Goal: Task Accomplishment & Management: Manage account settings

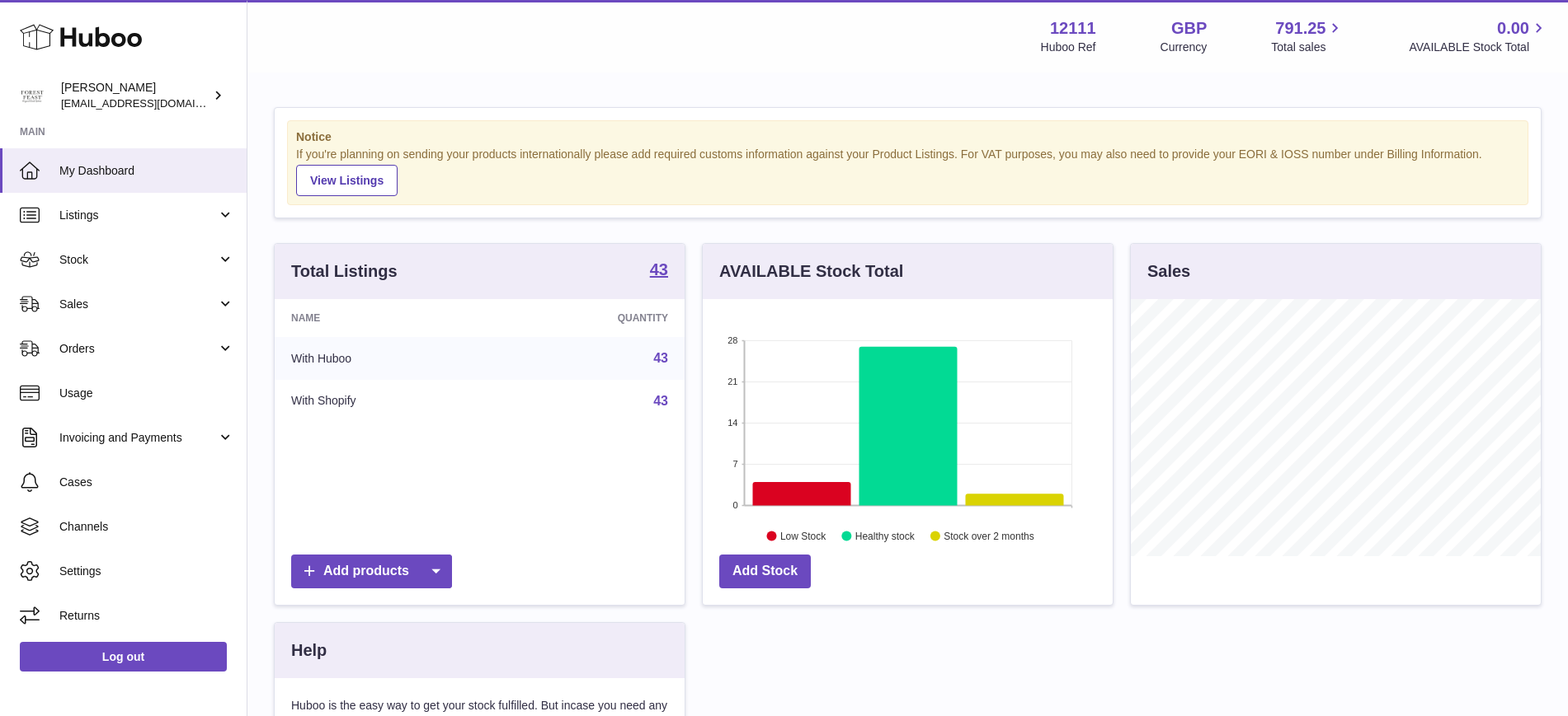
scroll to position [257, 410]
click at [108, 249] on link "Stock" at bounding box center [123, 259] width 246 height 44
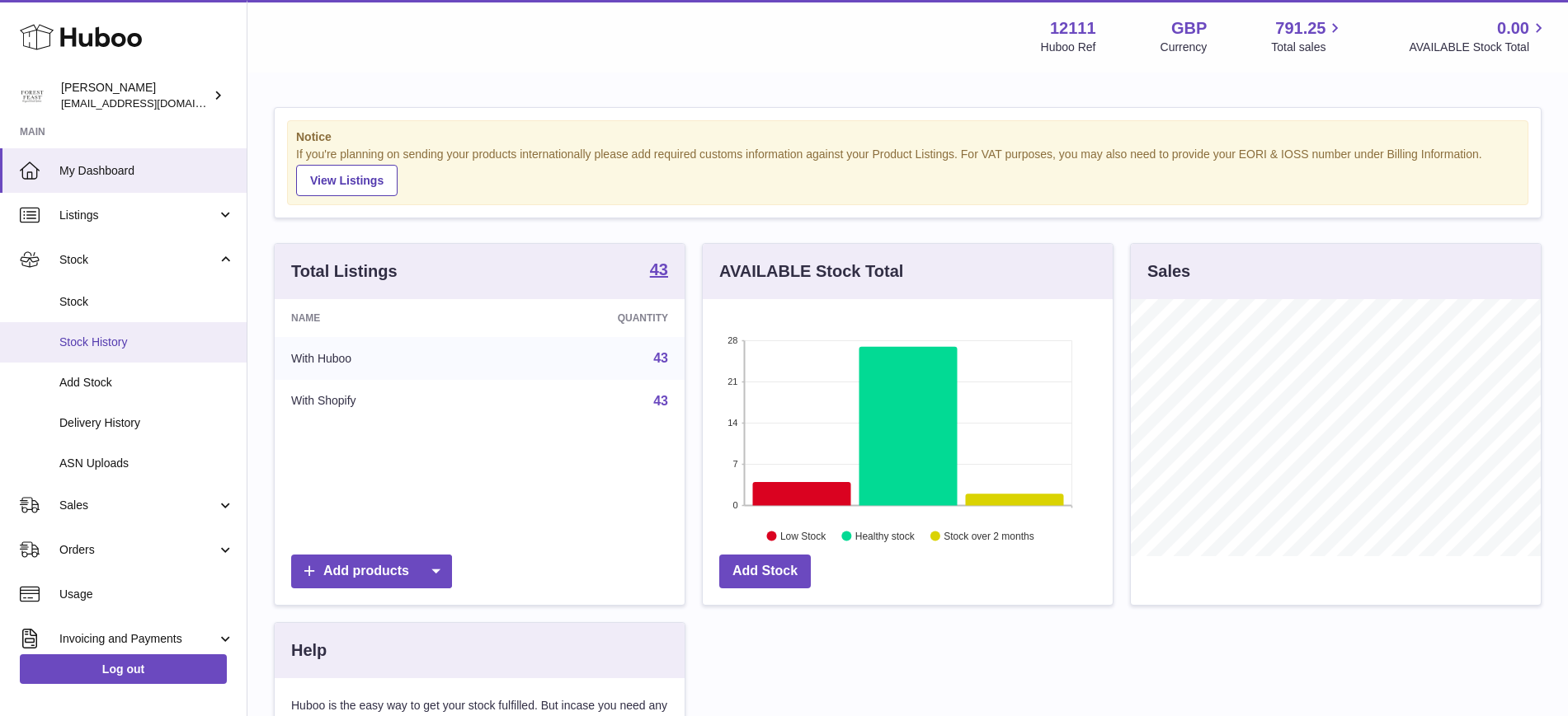
click at [99, 330] on link "Stock History" at bounding box center [123, 342] width 246 height 41
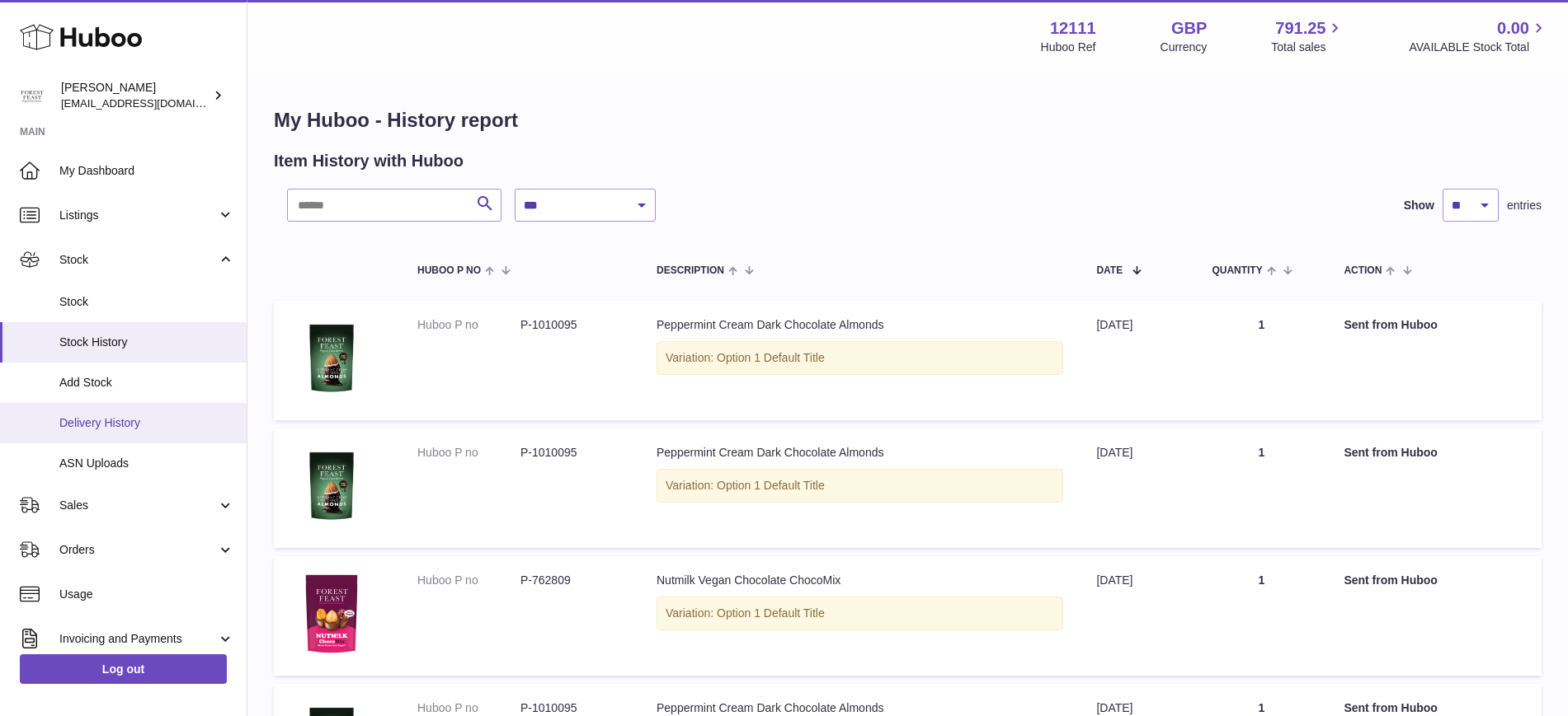
click at [120, 420] on span "Delivery History" at bounding box center [146, 423] width 175 height 16
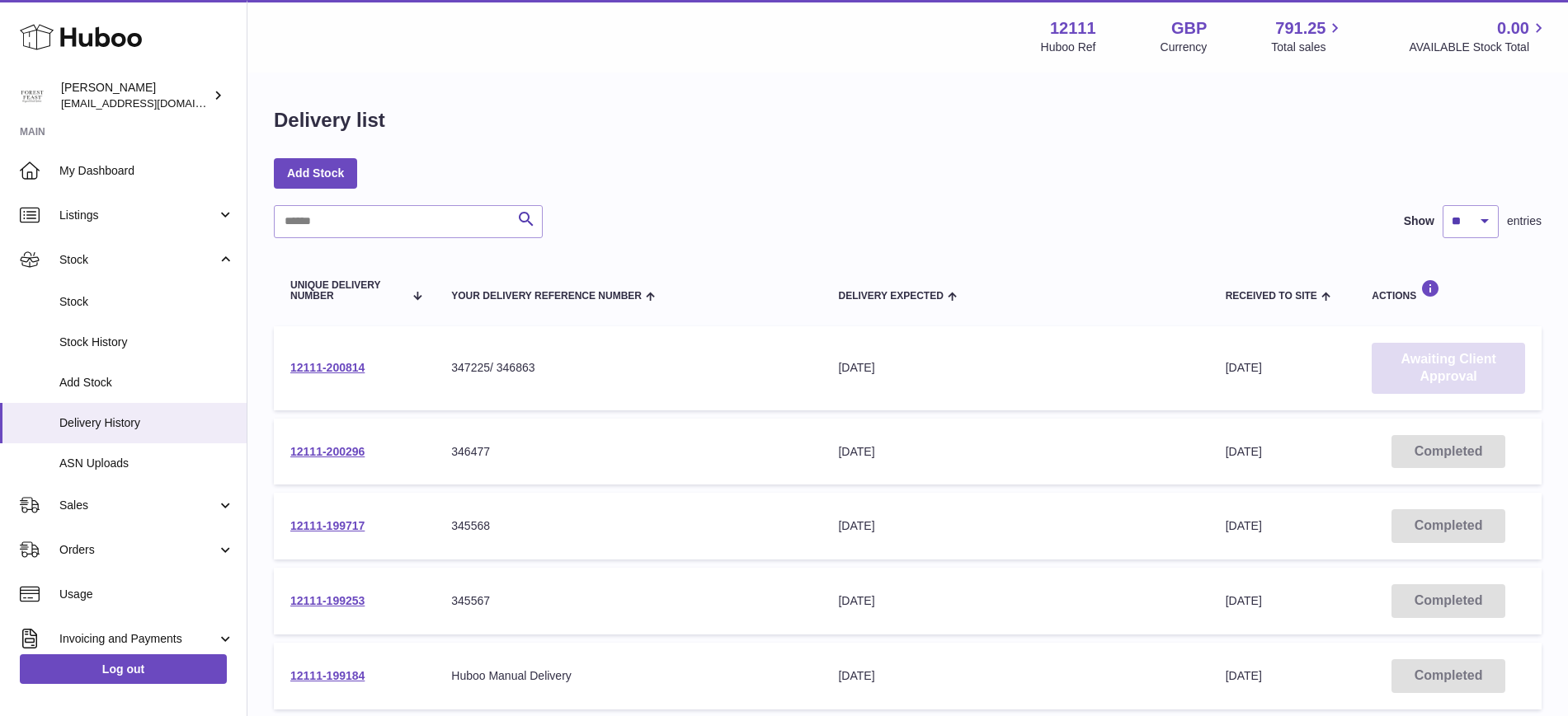
click at [1423, 366] on link "Awaiting Client Approval" at bounding box center [1448, 369] width 154 height 51
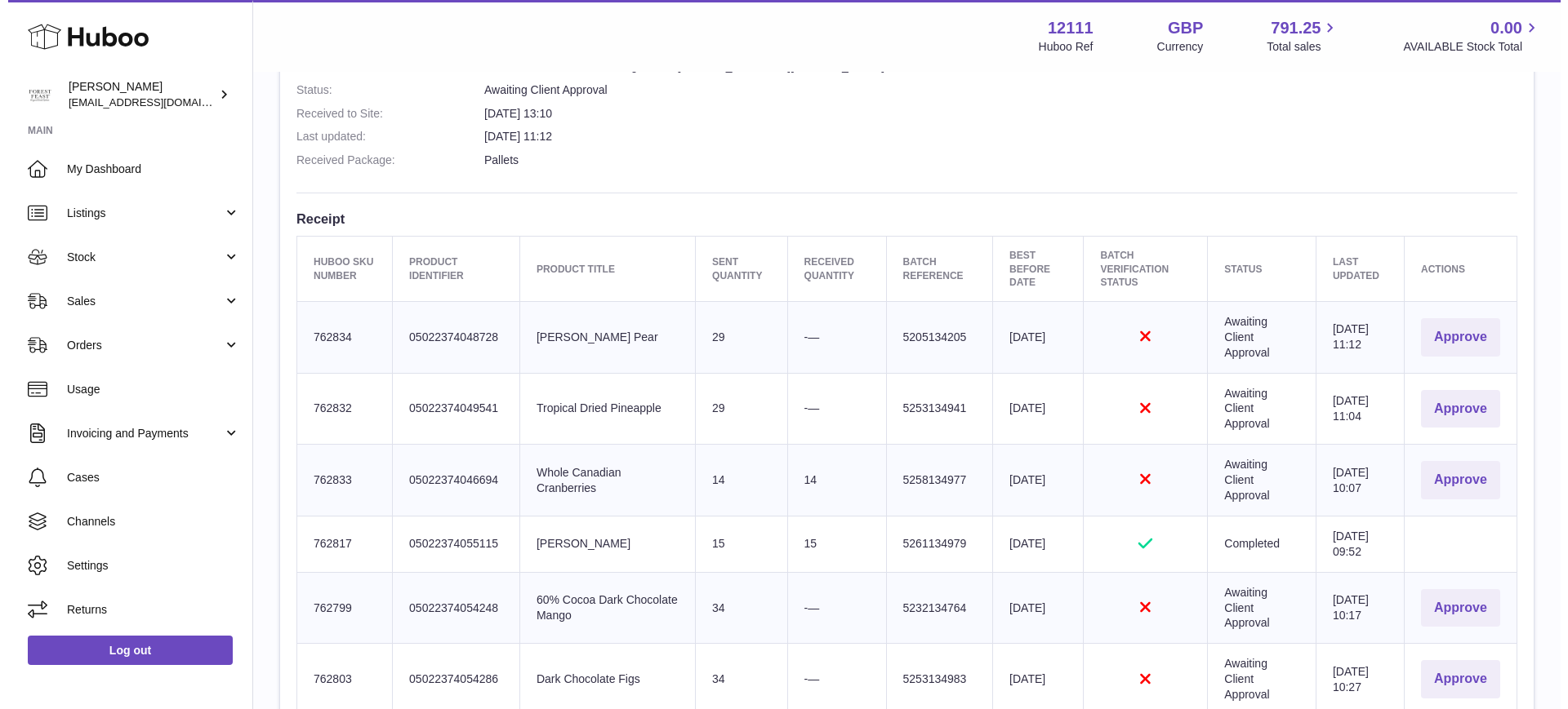
scroll to position [510, 0]
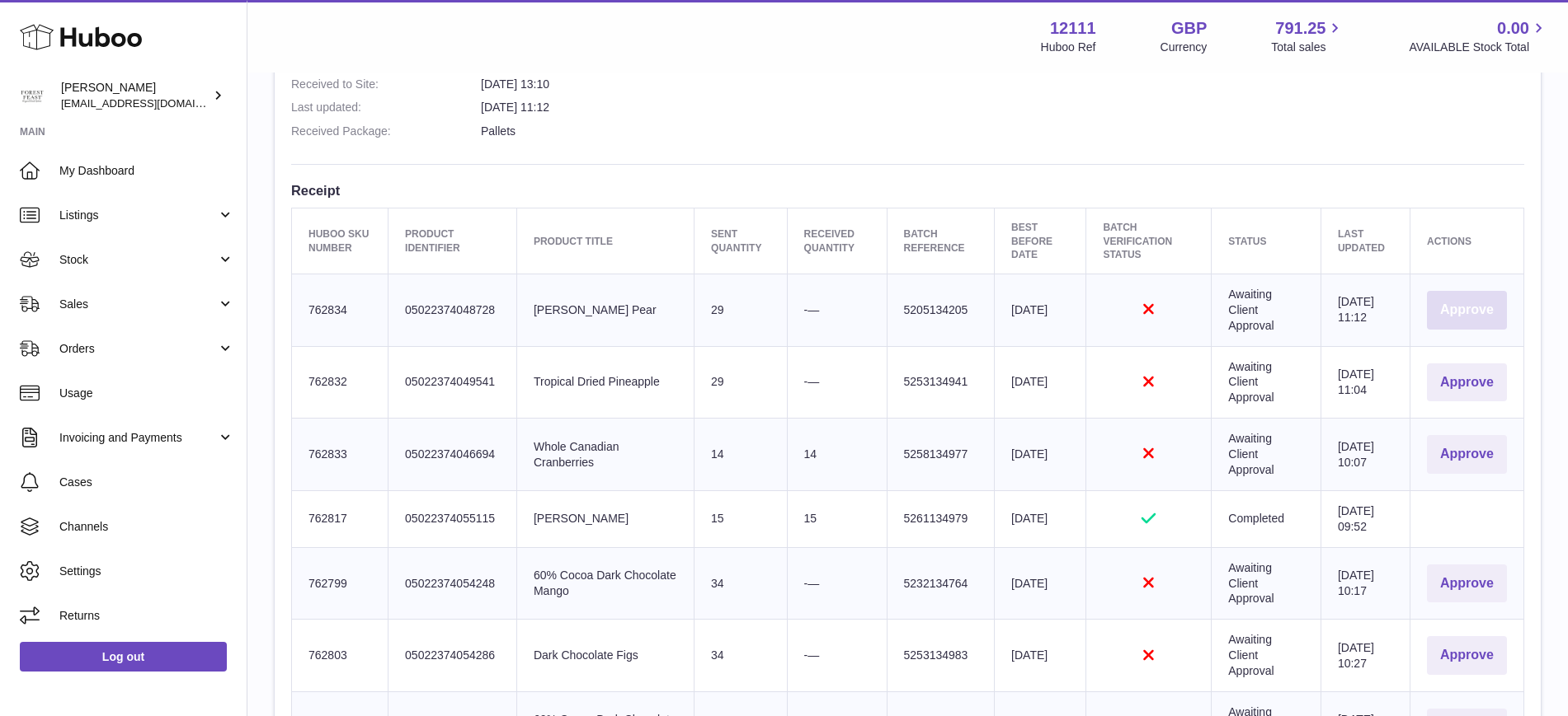
click at [1461, 297] on button "Approve" at bounding box center [1467, 310] width 80 height 39
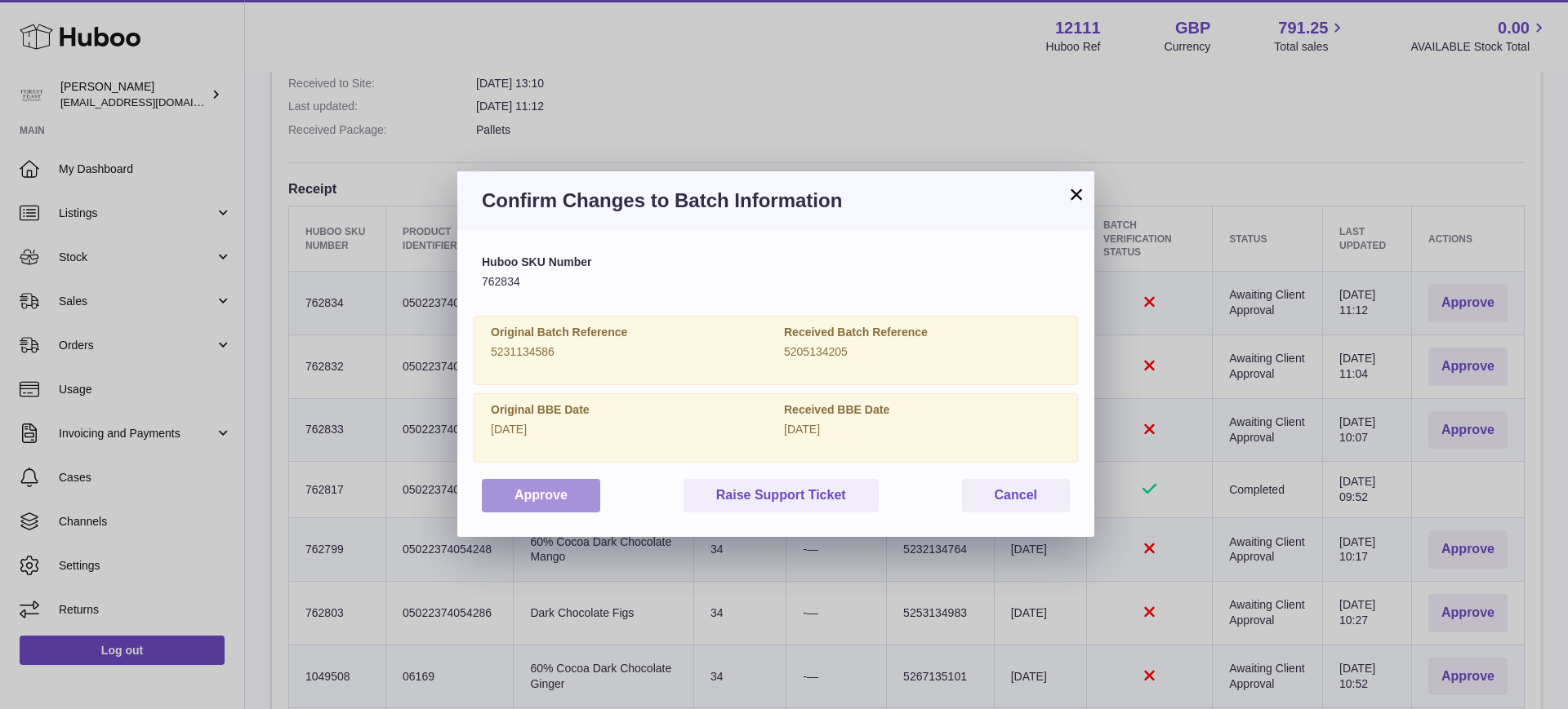
click at [556, 479] on button "Approve" at bounding box center [541, 496] width 119 height 33
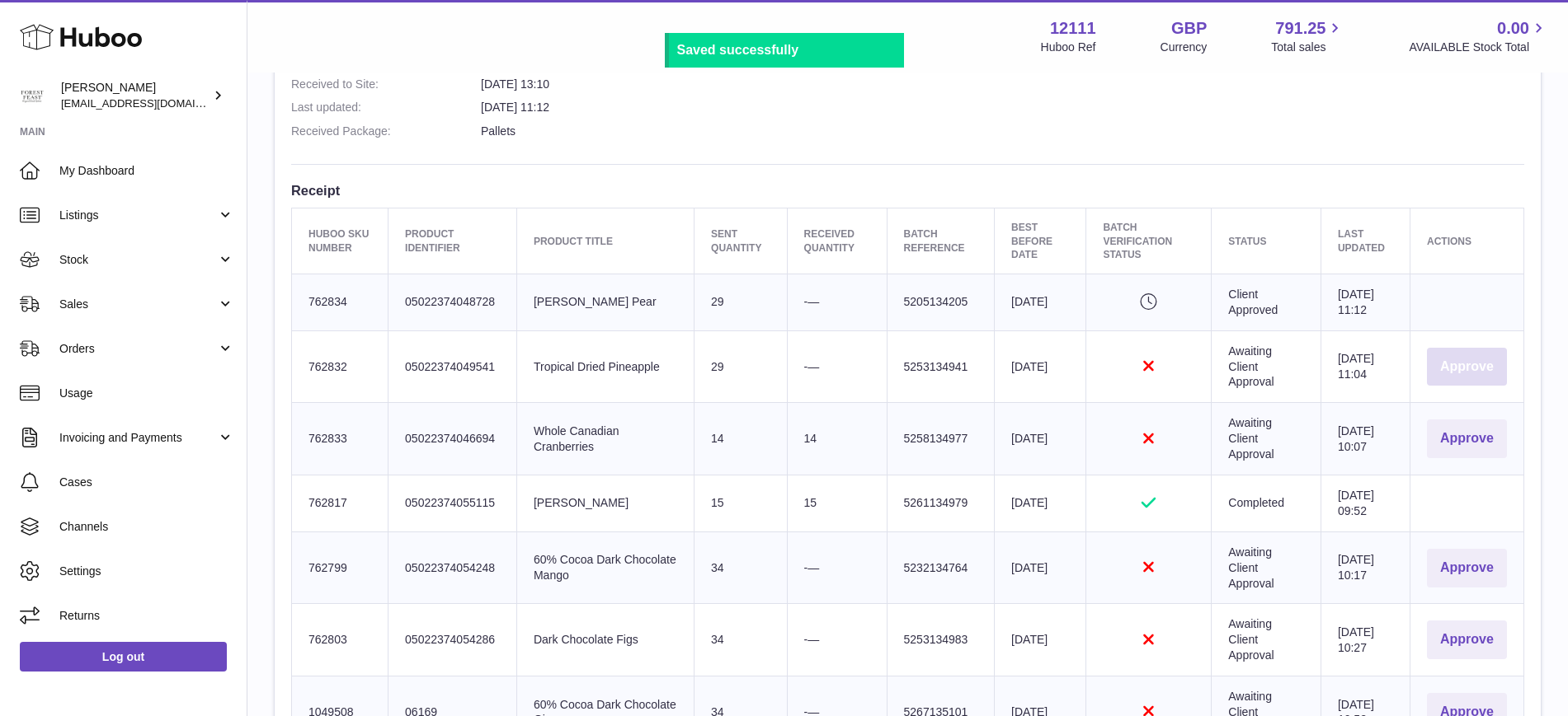
click at [1462, 353] on button "Approve" at bounding box center [1467, 367] width 80 height 39
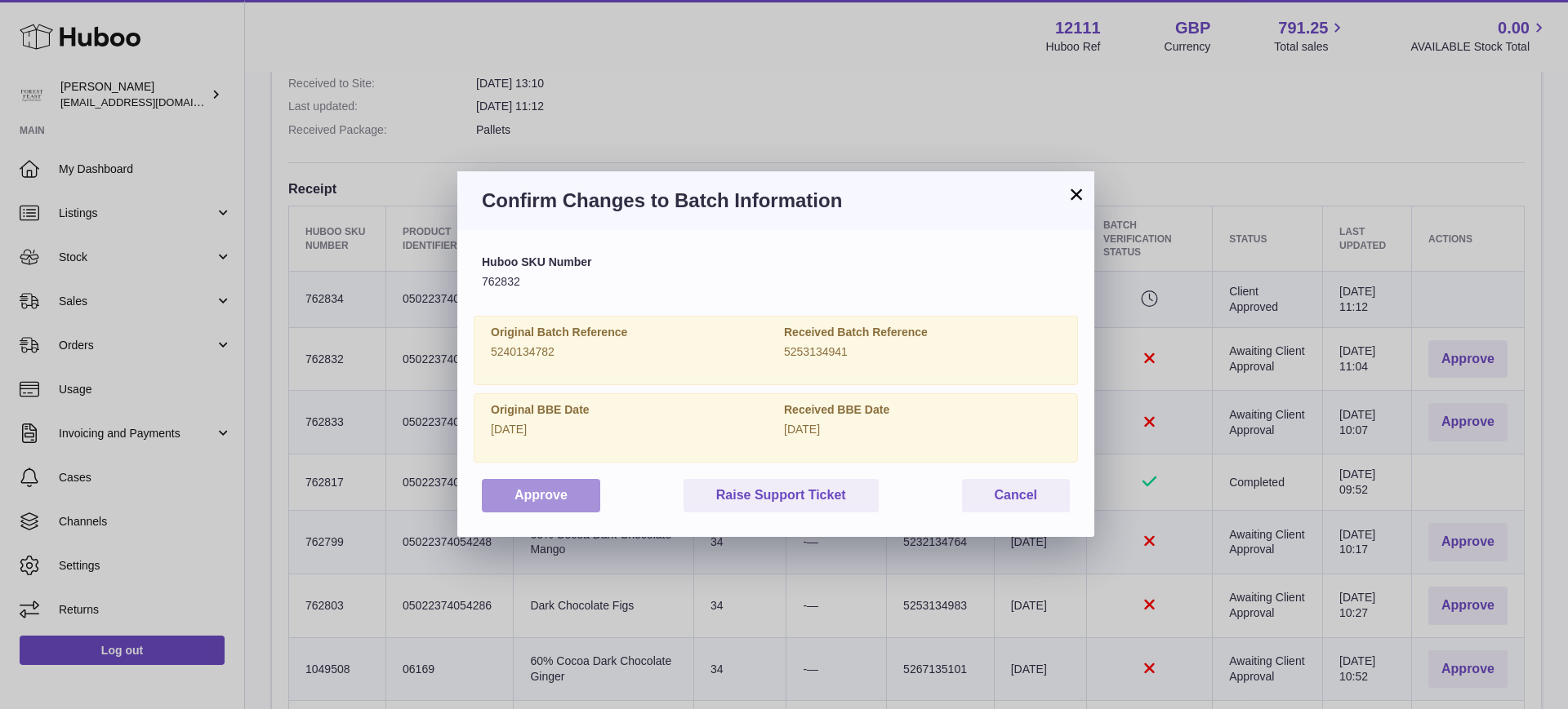
click at [572, 487] on button "Approve" at bounding box center [541, 496] width 119 height 33
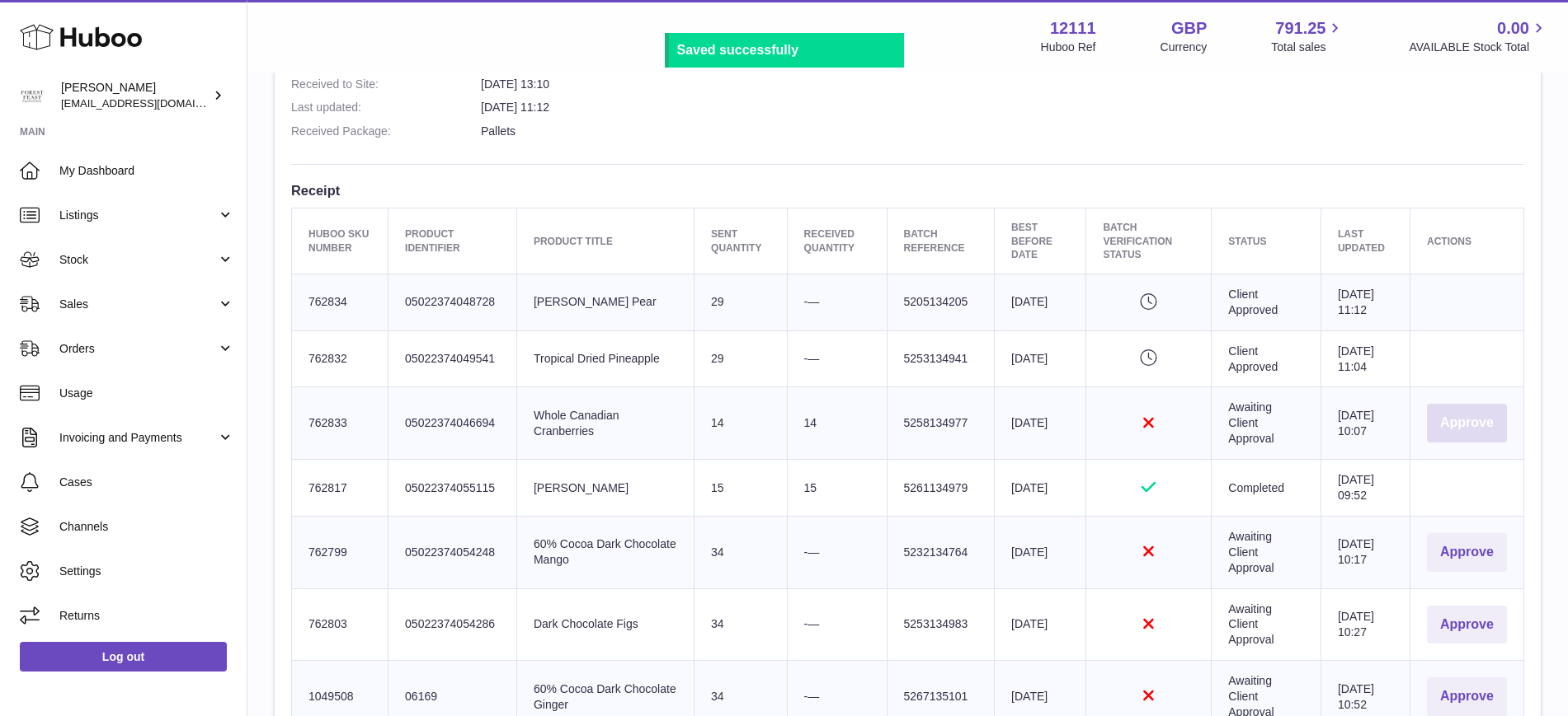
click at [1459, 430] on button "Approve" at bounding box center [1467, 423] width 80 height 39
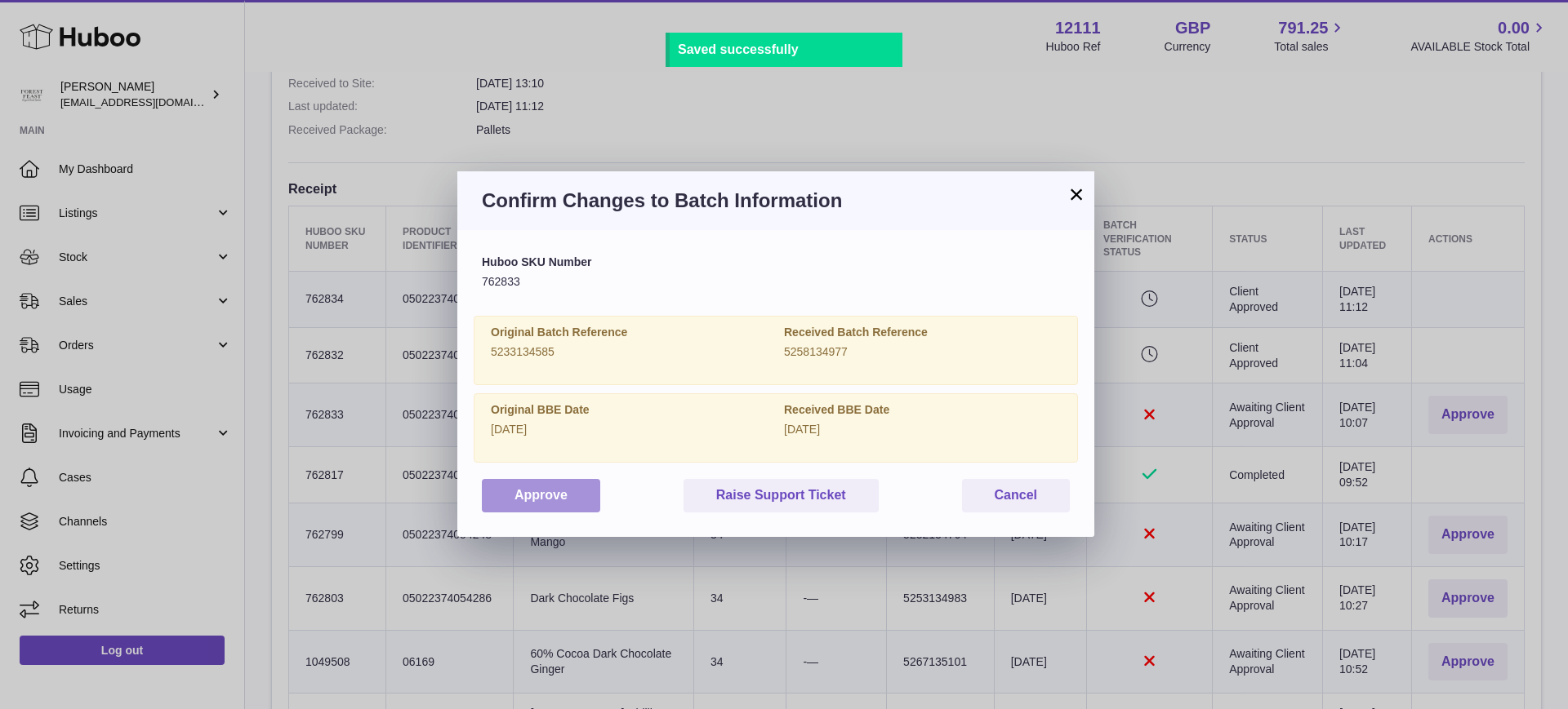
click at [530, 498] on button "Approve" at bounding box center [541, 496] width 119 height 33
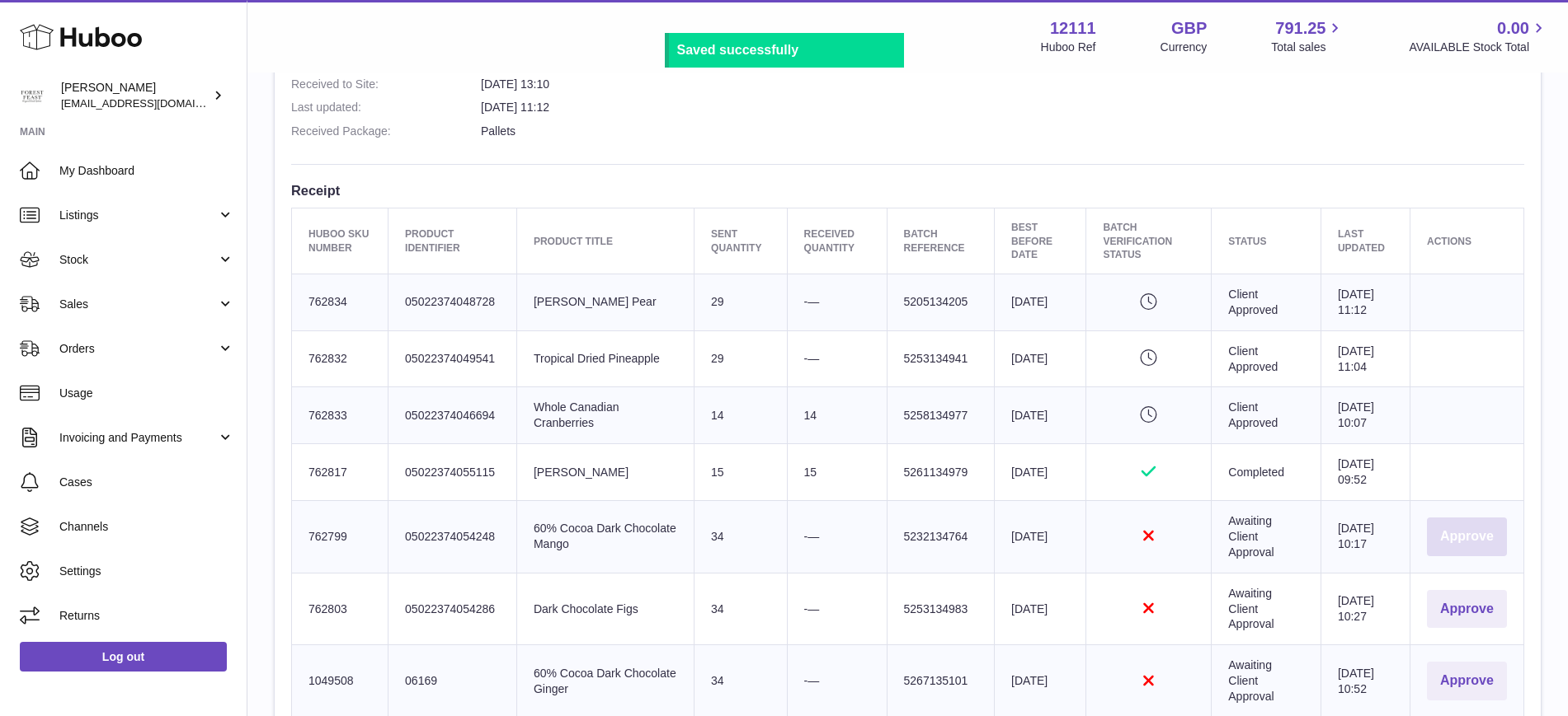
click at [1475, 541] on button "Approve" at bounding box center [1467, 537] width 80 height 39
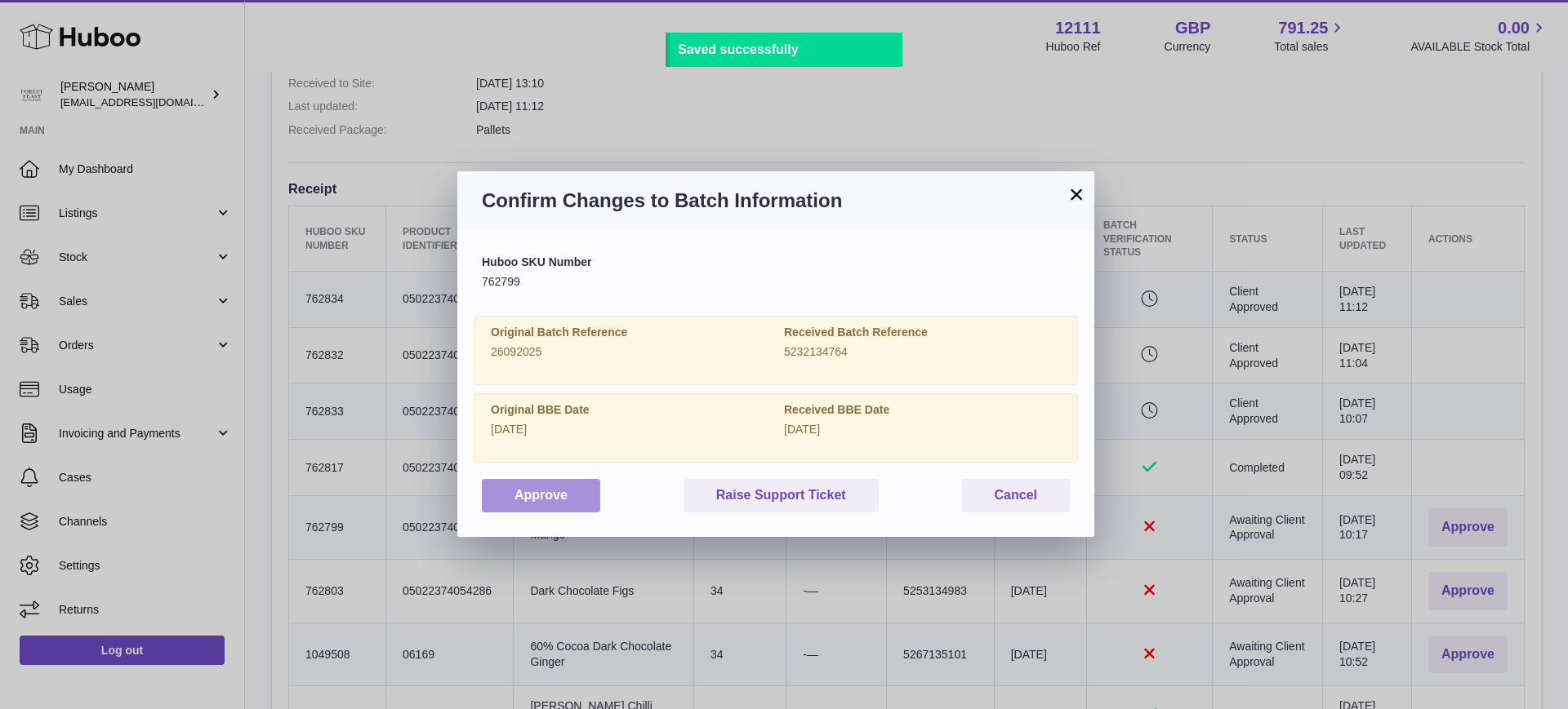
click at [544, 497] on button "Approve" at bounding box center [541, 496] width 119 height 33
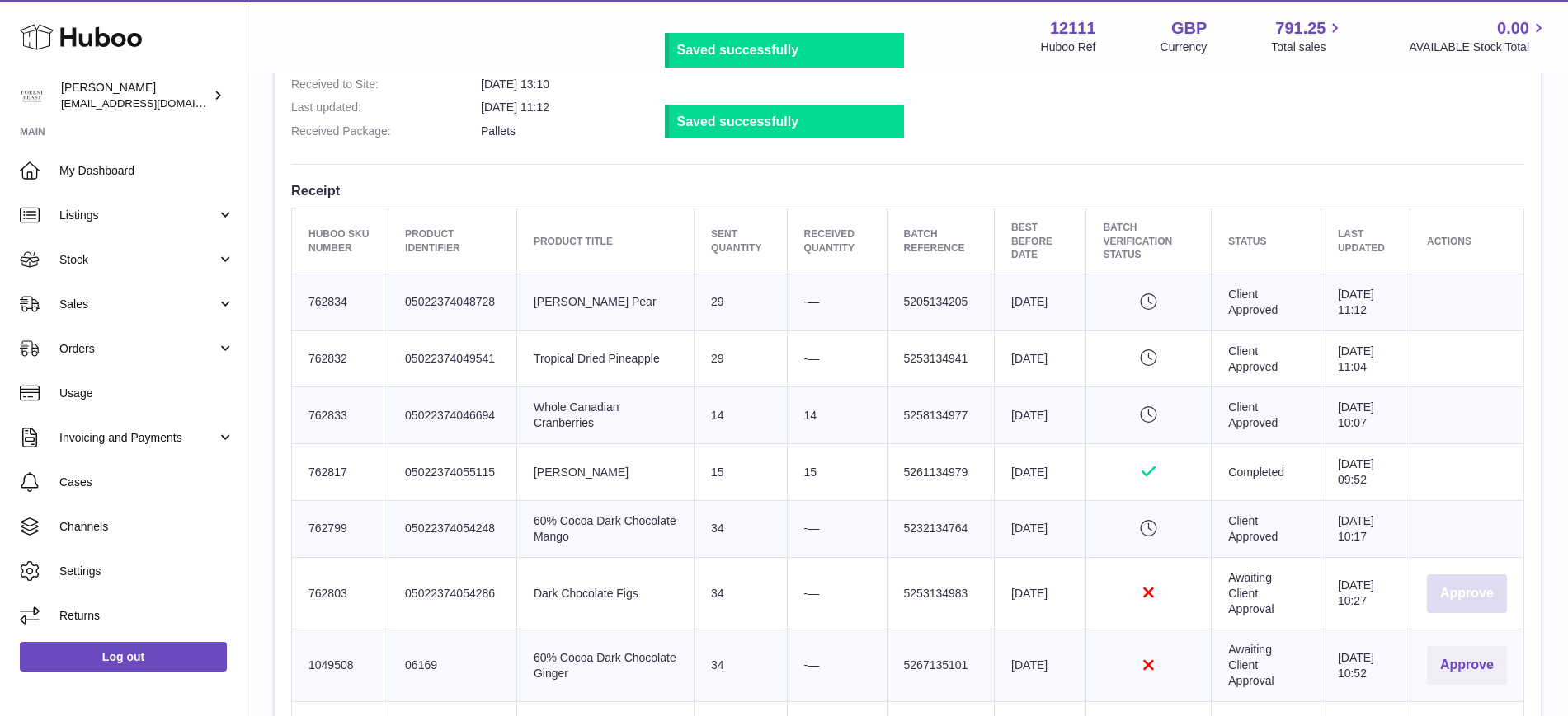
click at [1435, 578] on button "Approve" at bounding box center [1467, 594] width 80 height 39
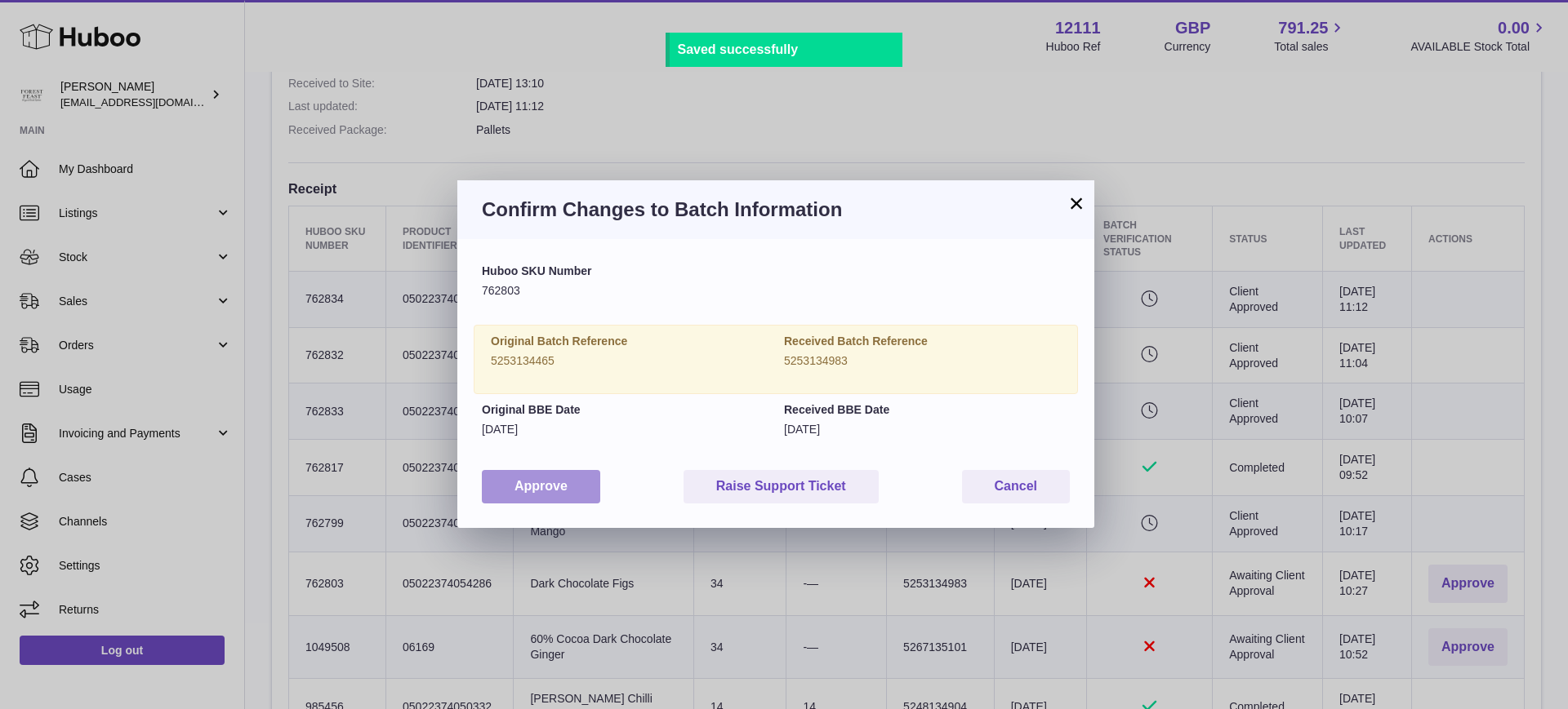
click at [515, 485] on button "Approve" at bounding box center [541, 486] width 119 height 33
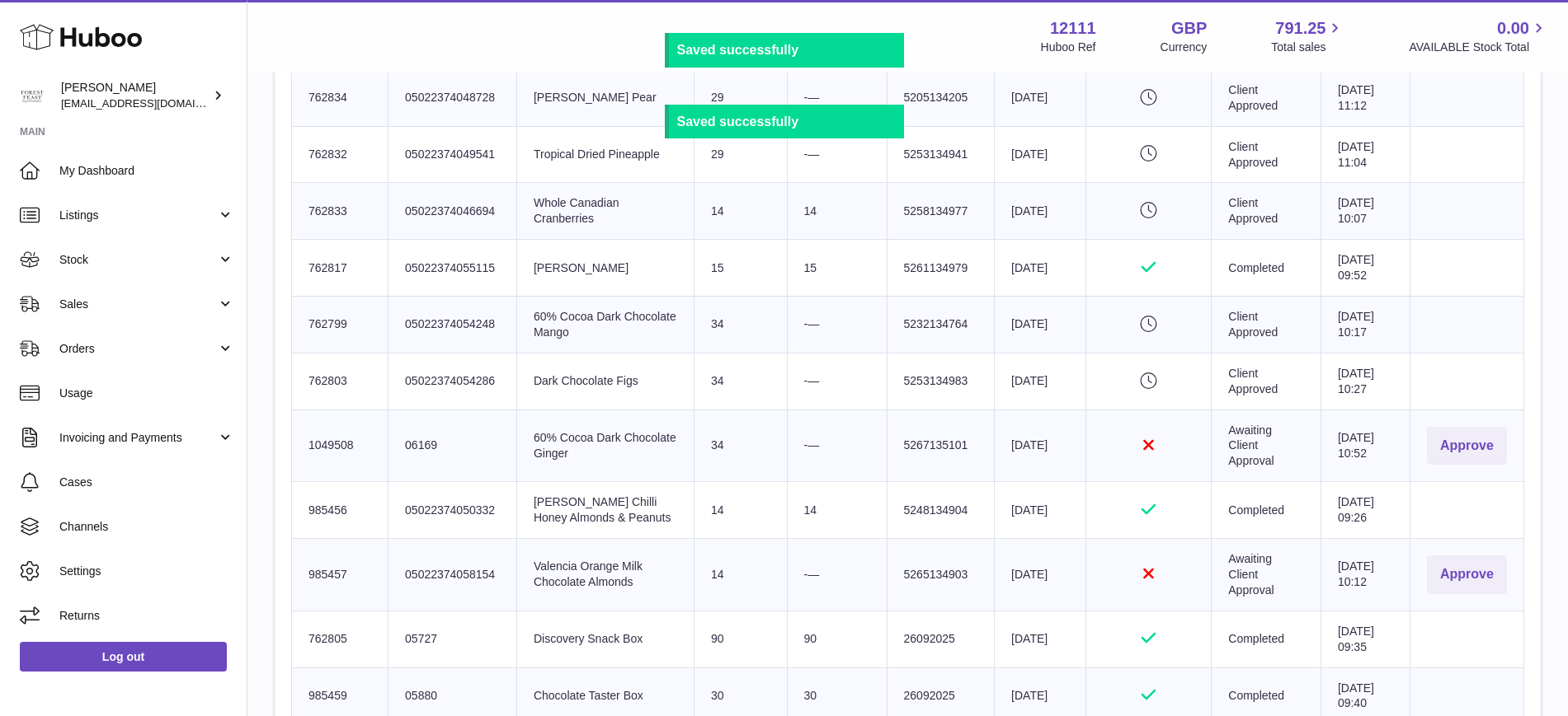
scroll to position [721, 0]
click at [1428, 444] on button "Approve" at bounding box center [1467, 444] width 80 height 39
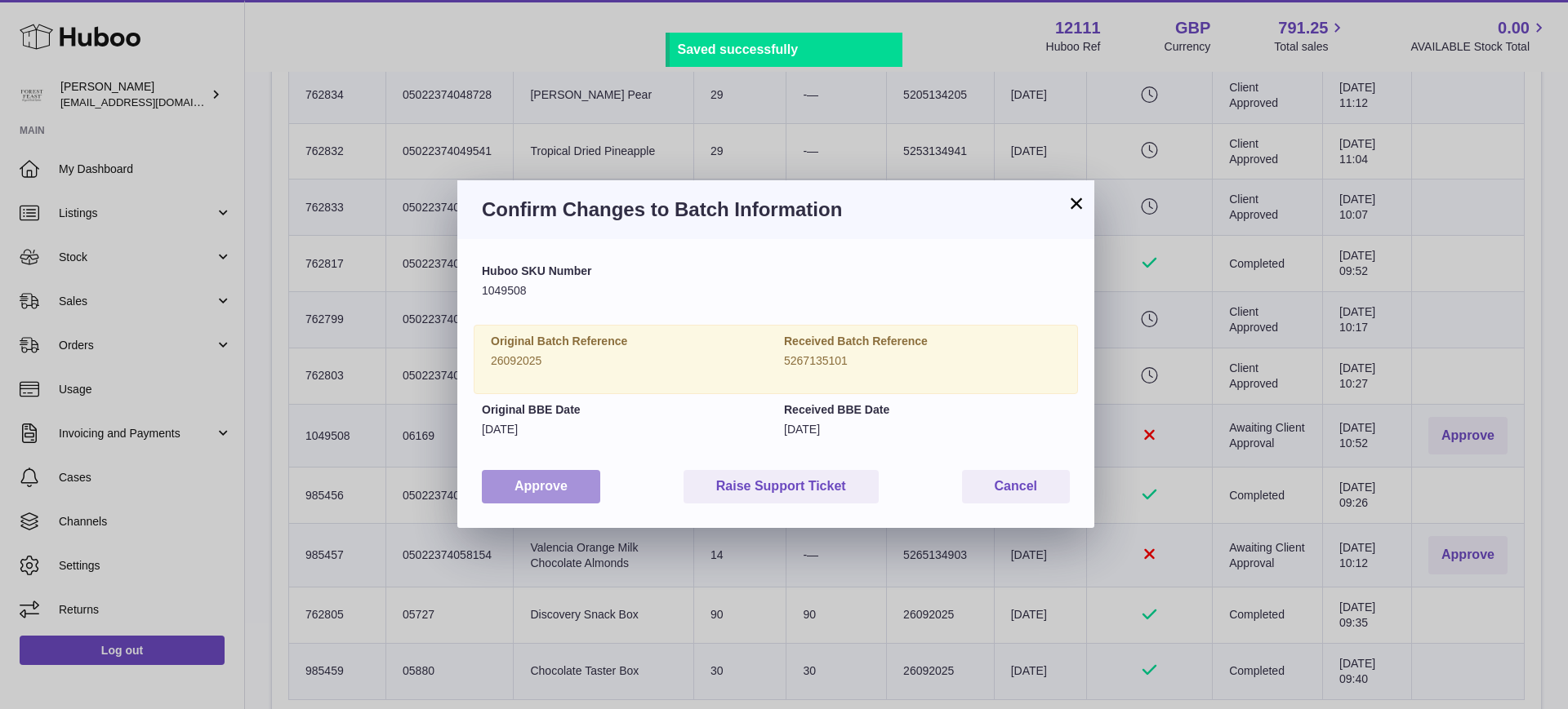
click at [563, 492] on button "Approve" at bounding box center [541, 486] width 119 height 33
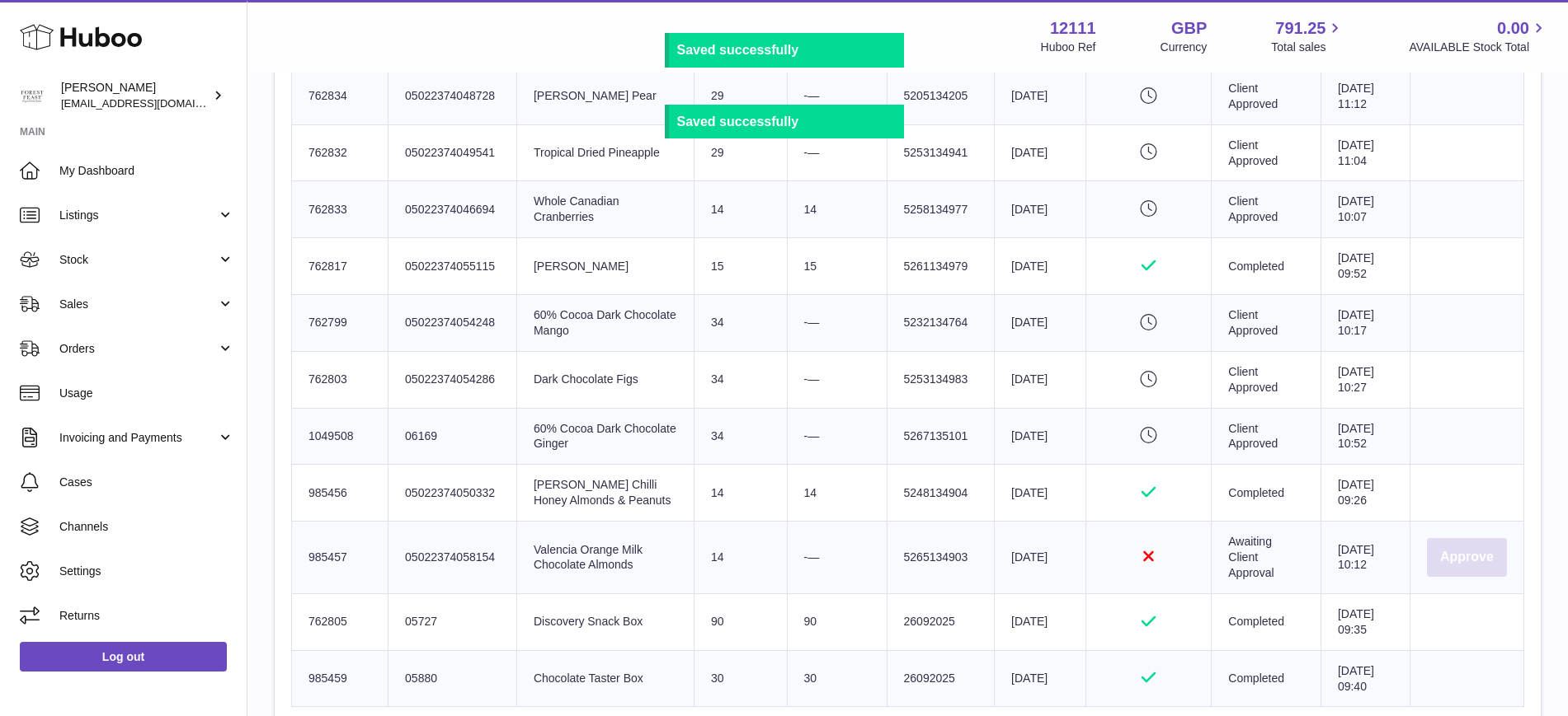
click at [1441, 555] on button "Approve" at bounding box center [1467, 557] width 80 height 39
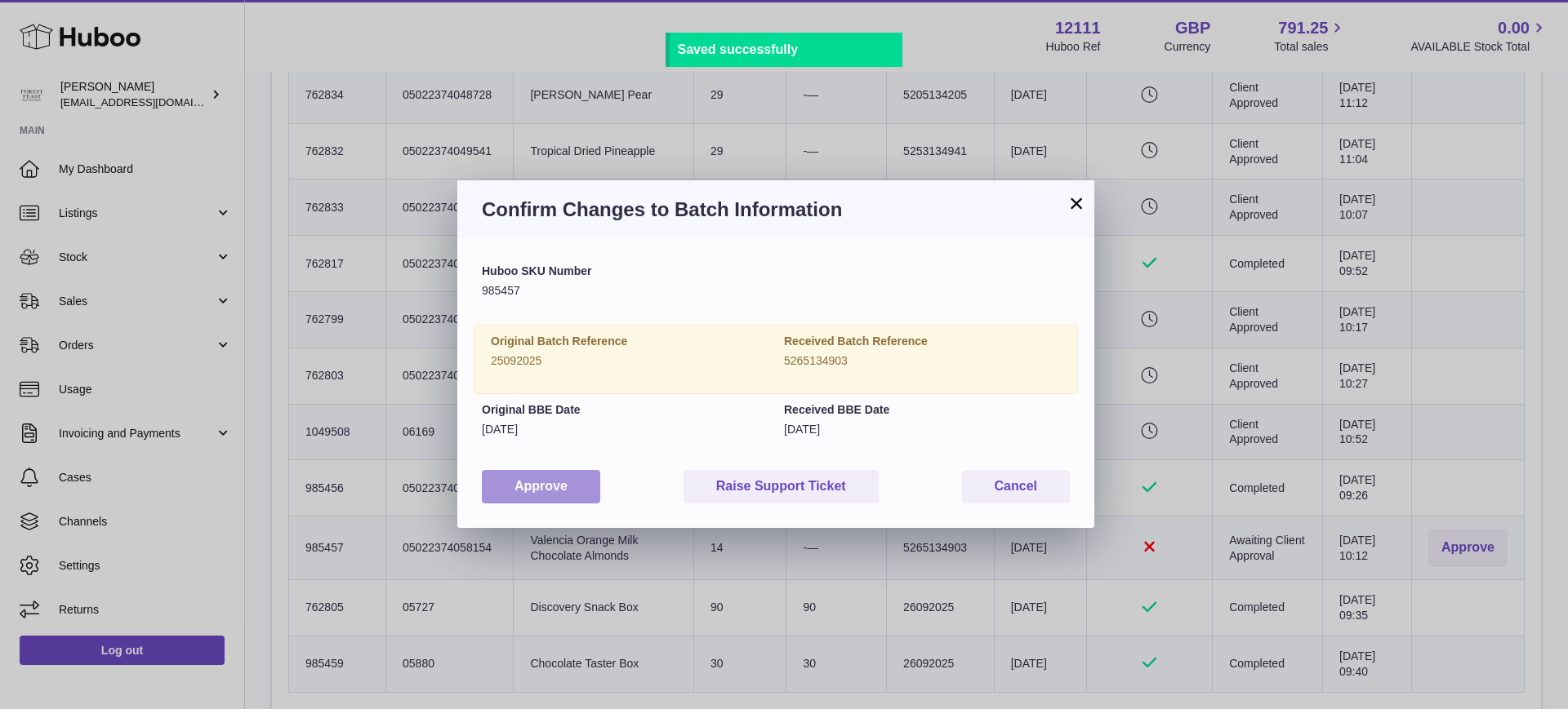
click at [536, 481] on button "Approve" at bounding box center [541, 486] width 119 height 33
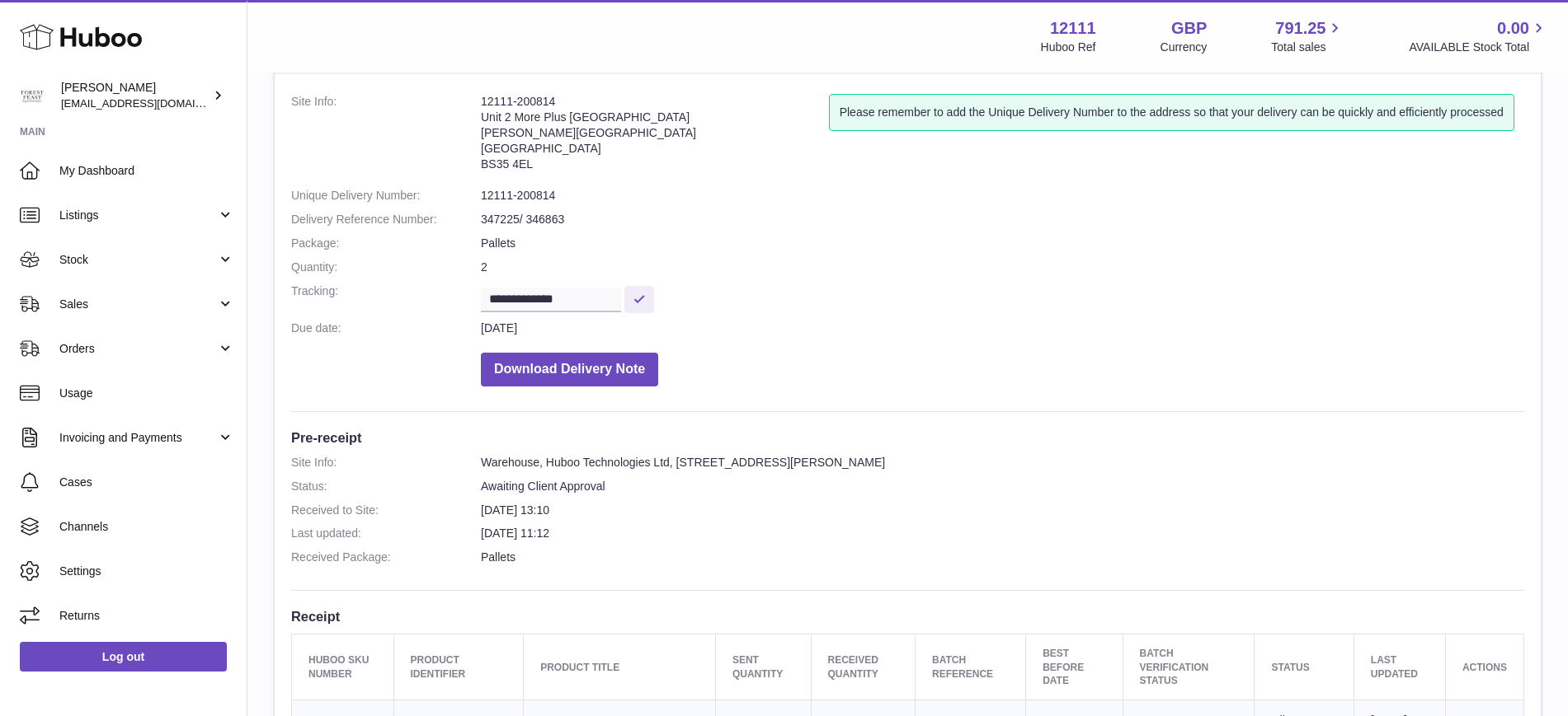
scroll to position [0, 0]
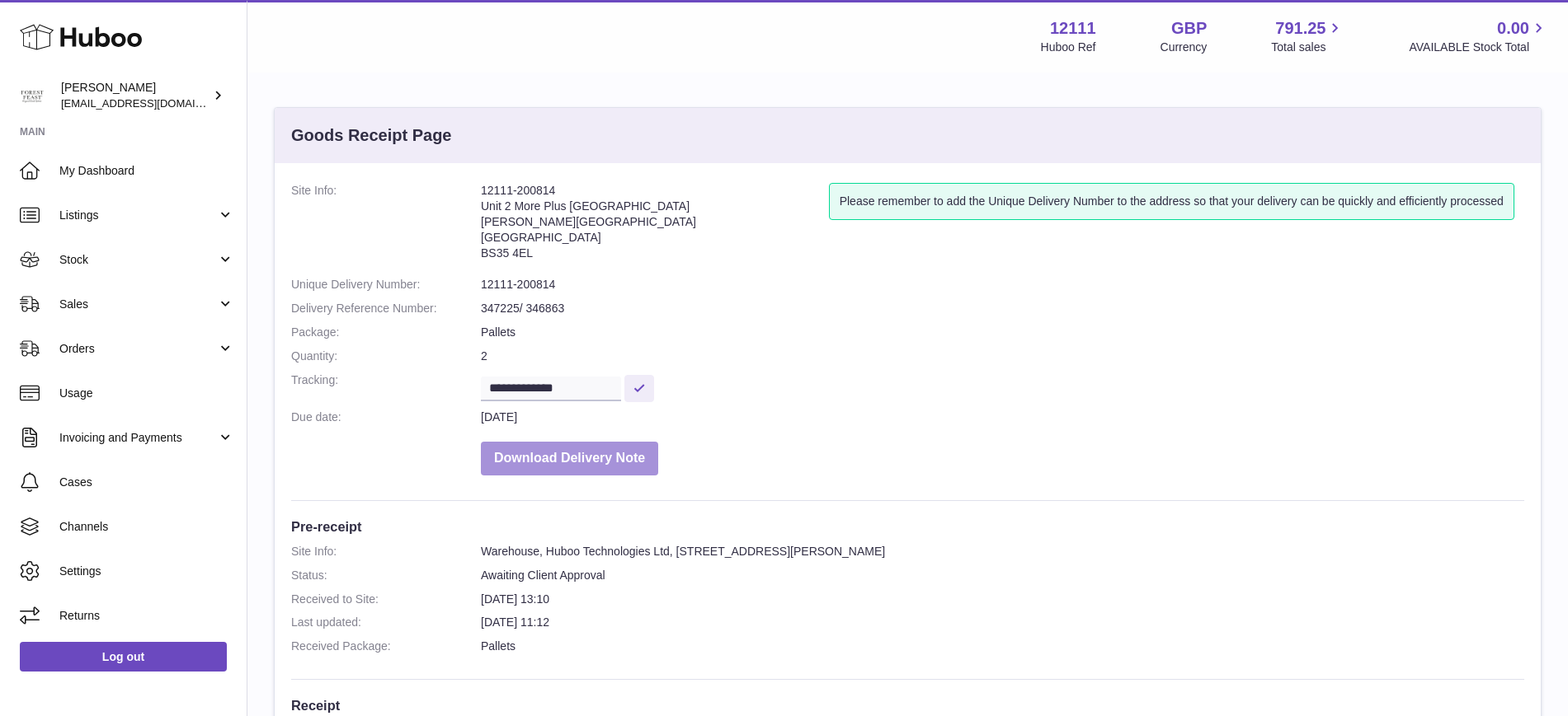
click at [589, 444] on button "Download Delivery Note" at bounding box center [569, 459] width 177 height 34
